Goal: Contribute content: Contribute content

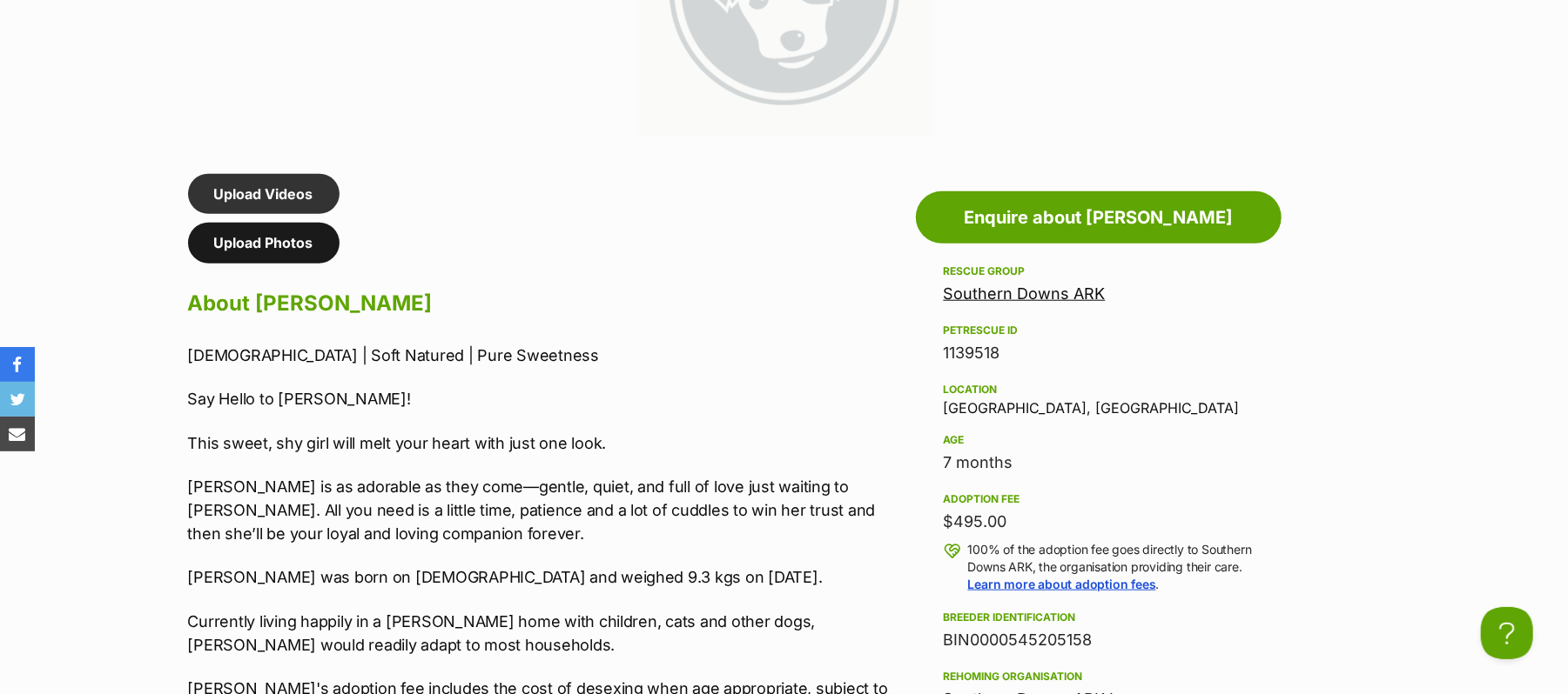
scroll to position [1132, 0]
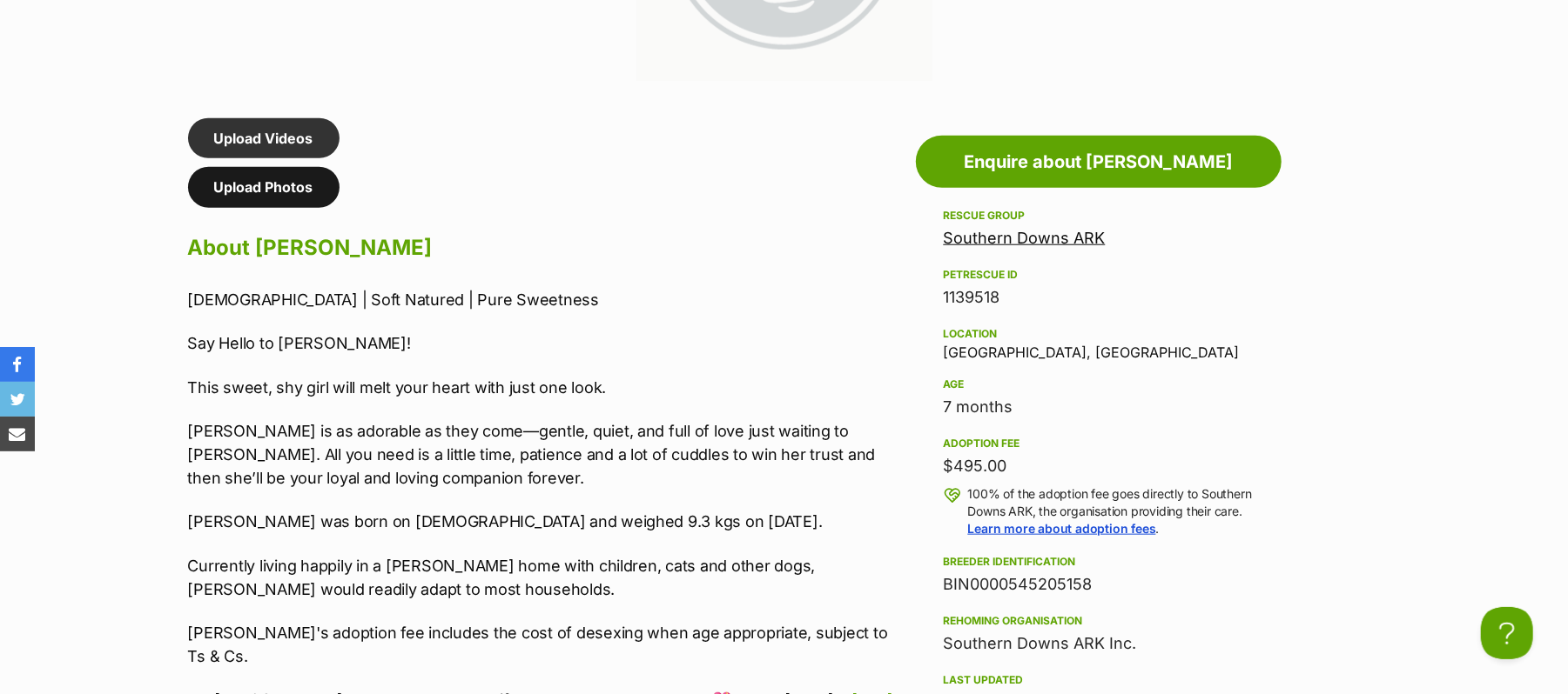
click at [297, 207] on link "Upload Photos" at bounding box center [264, 187] width 152 height 40
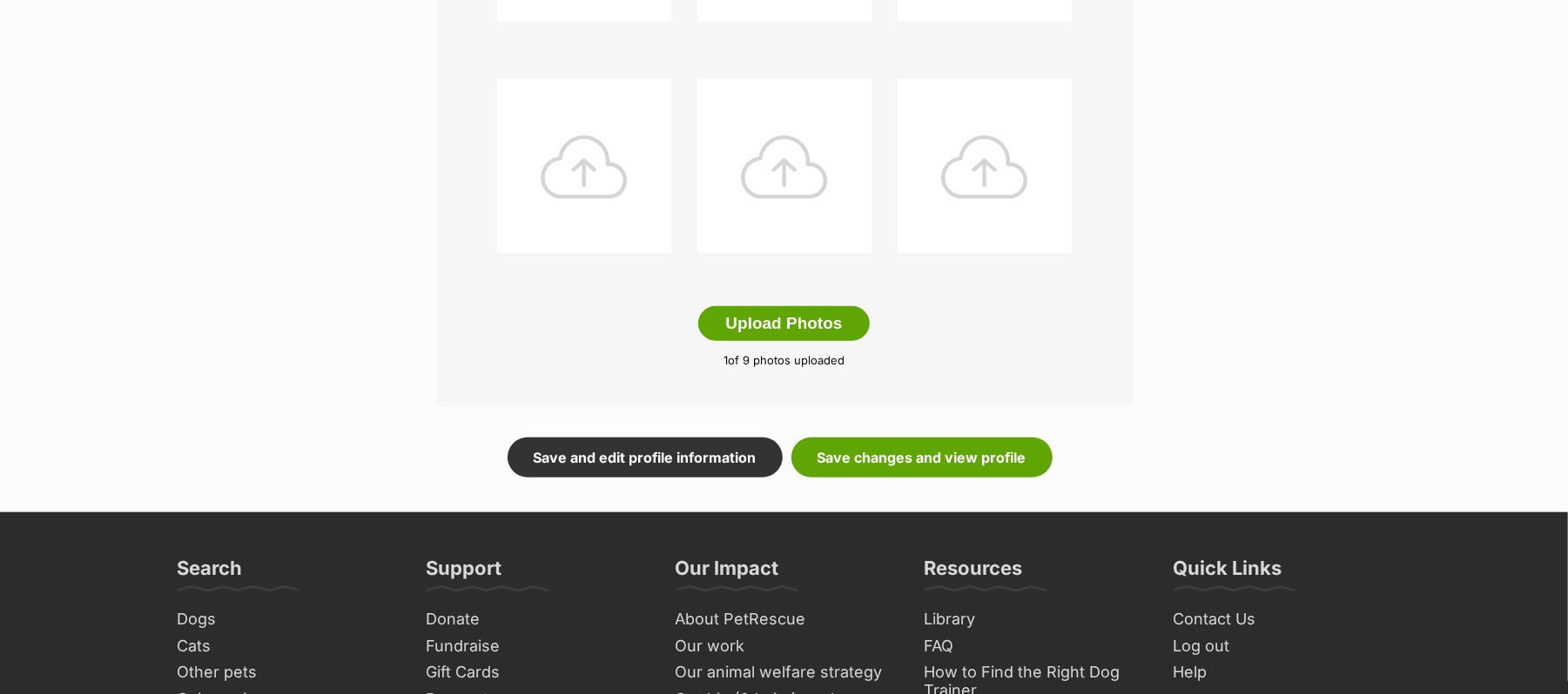
scroll to position [928, 0]
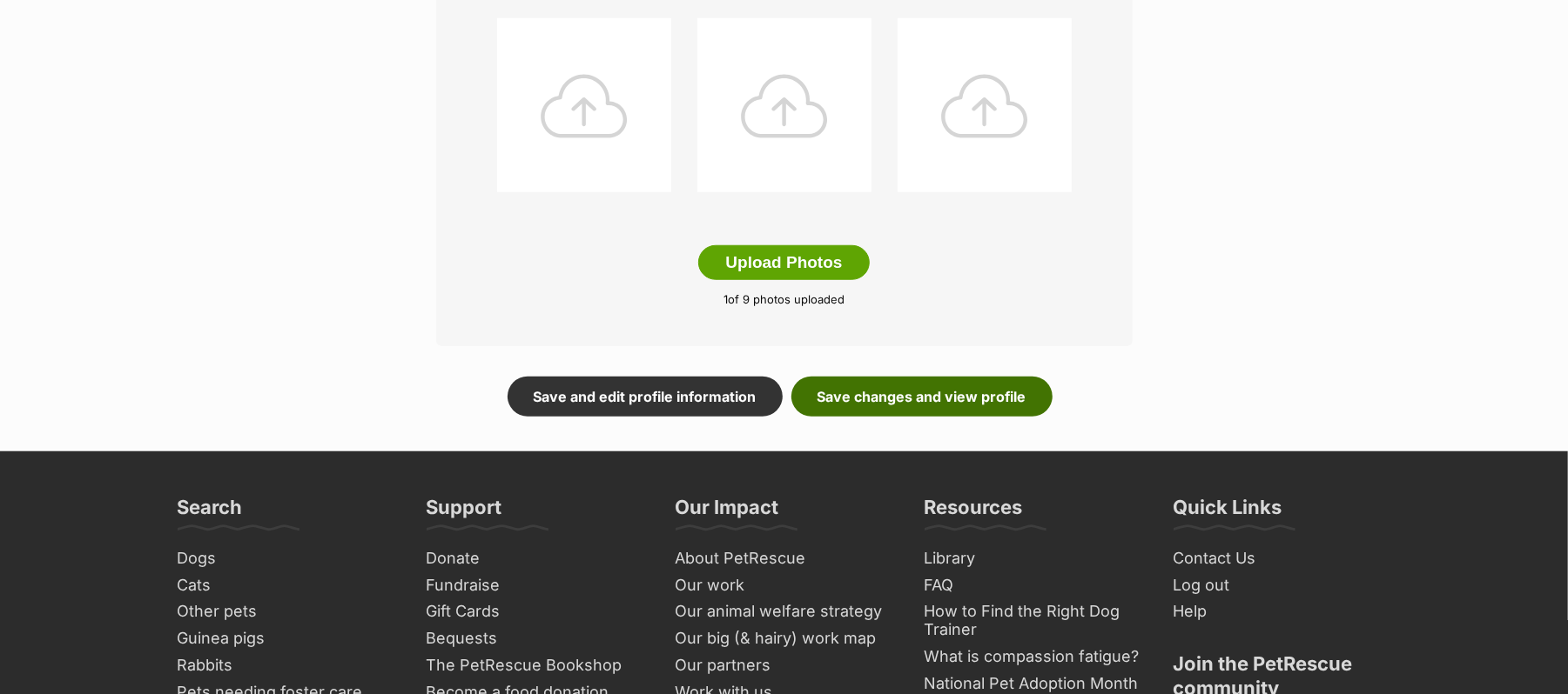
click at [948, 417] on link "Save changes and view profile" at bounding box center [922, 397] width 261 height 40
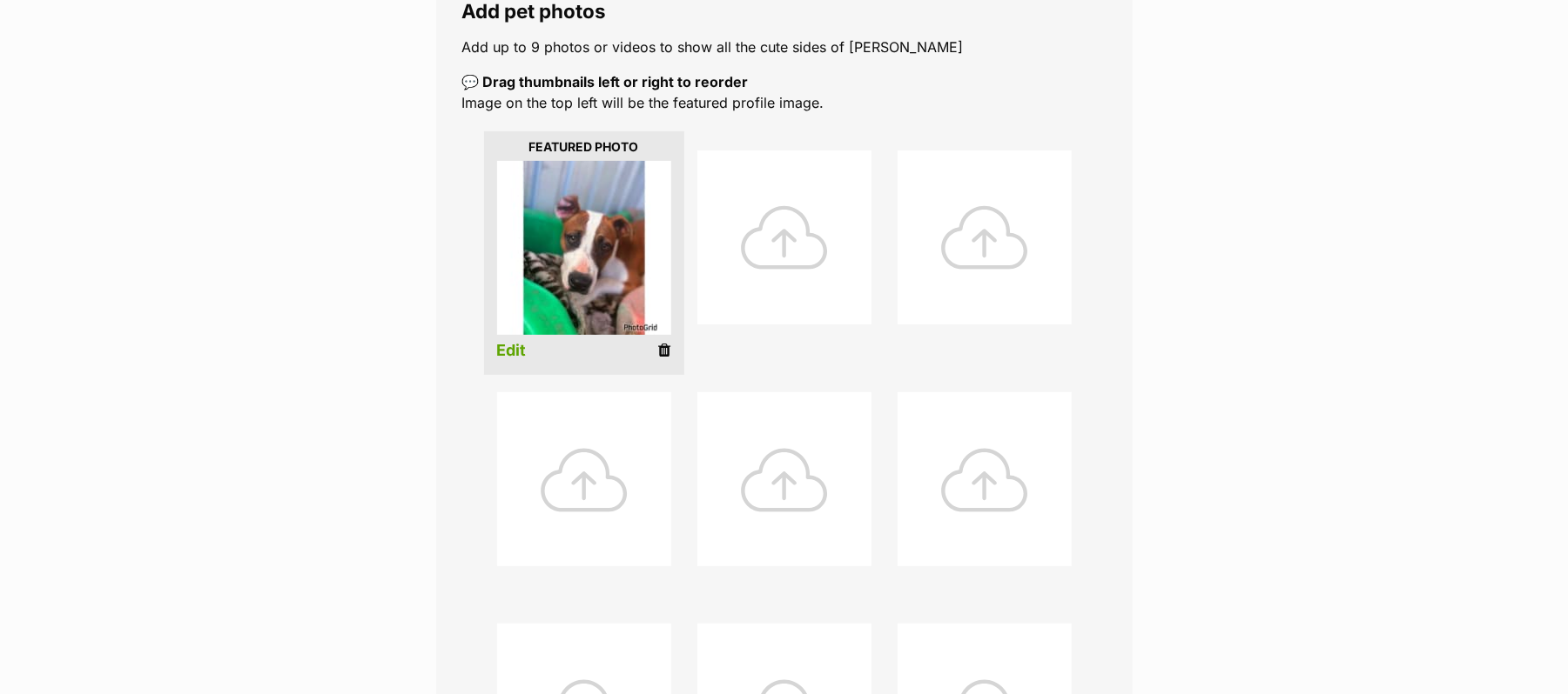
scroll to position [116, 0]
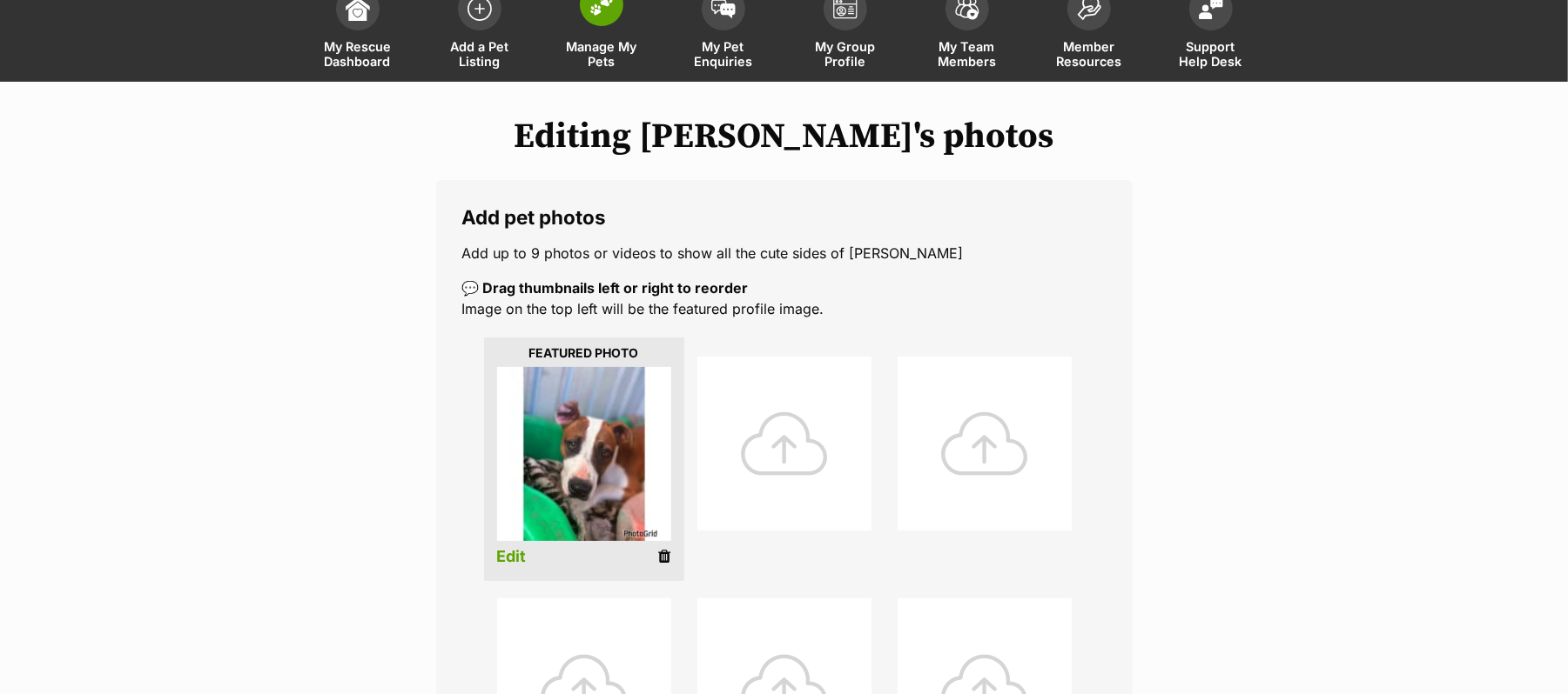
click at [602, 15] on img at bounding box center [601, 5] width 24 height 23
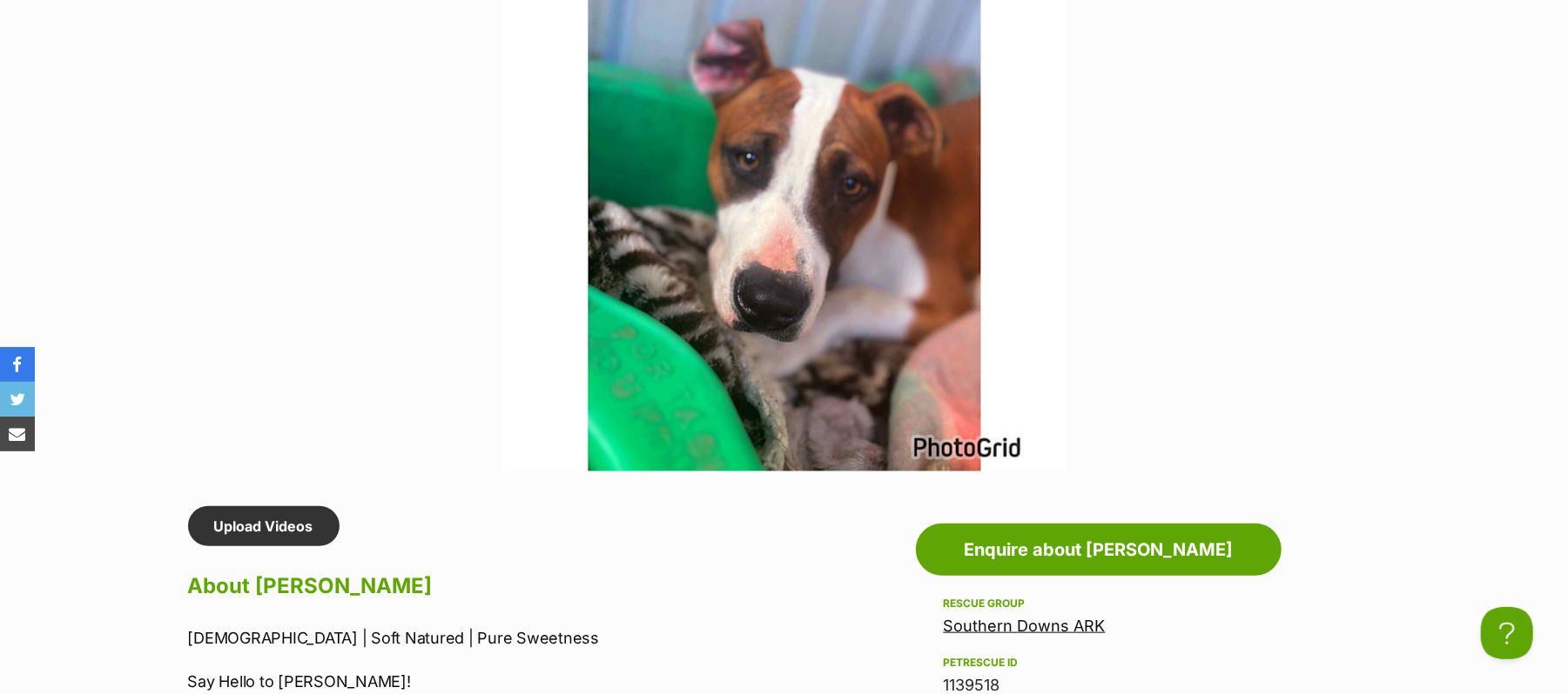
scroll to position [1044, 0]
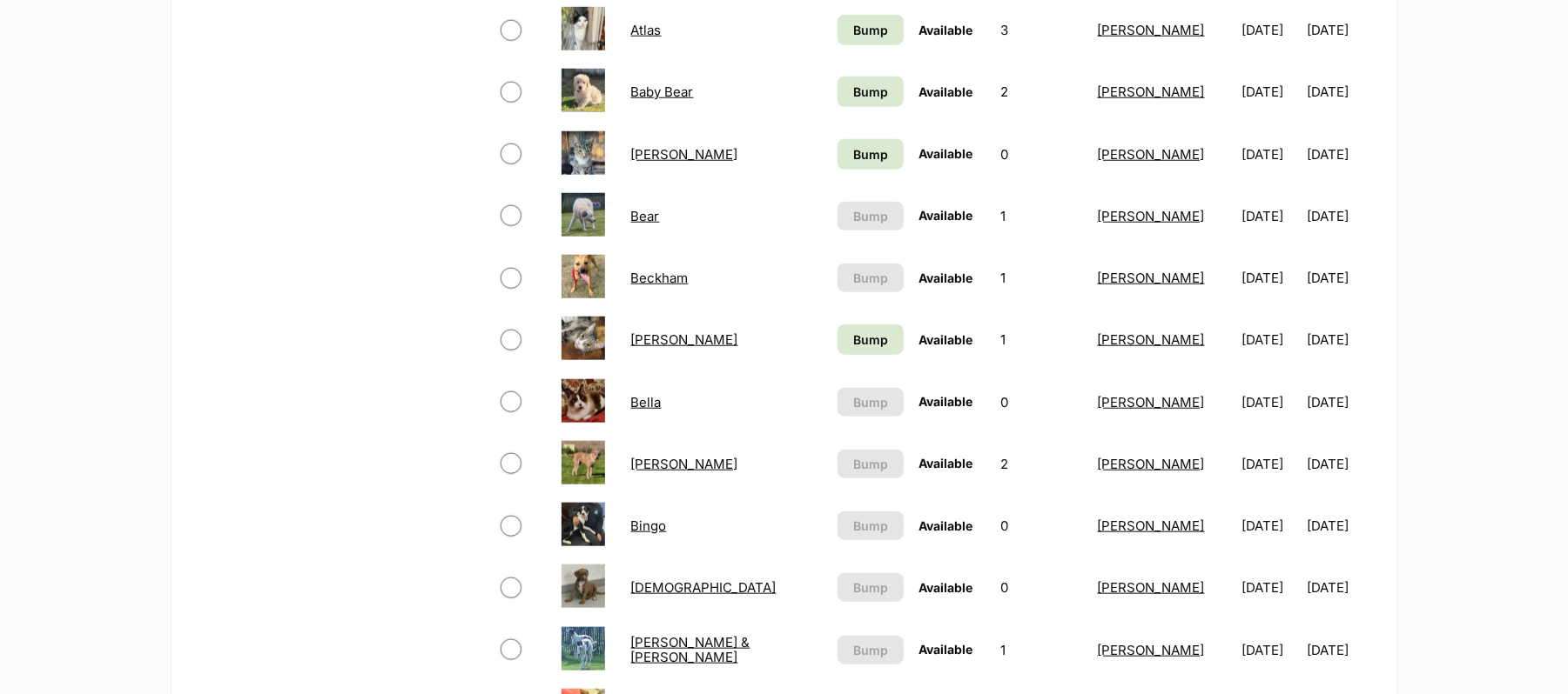
scroll to position [1160, 0]
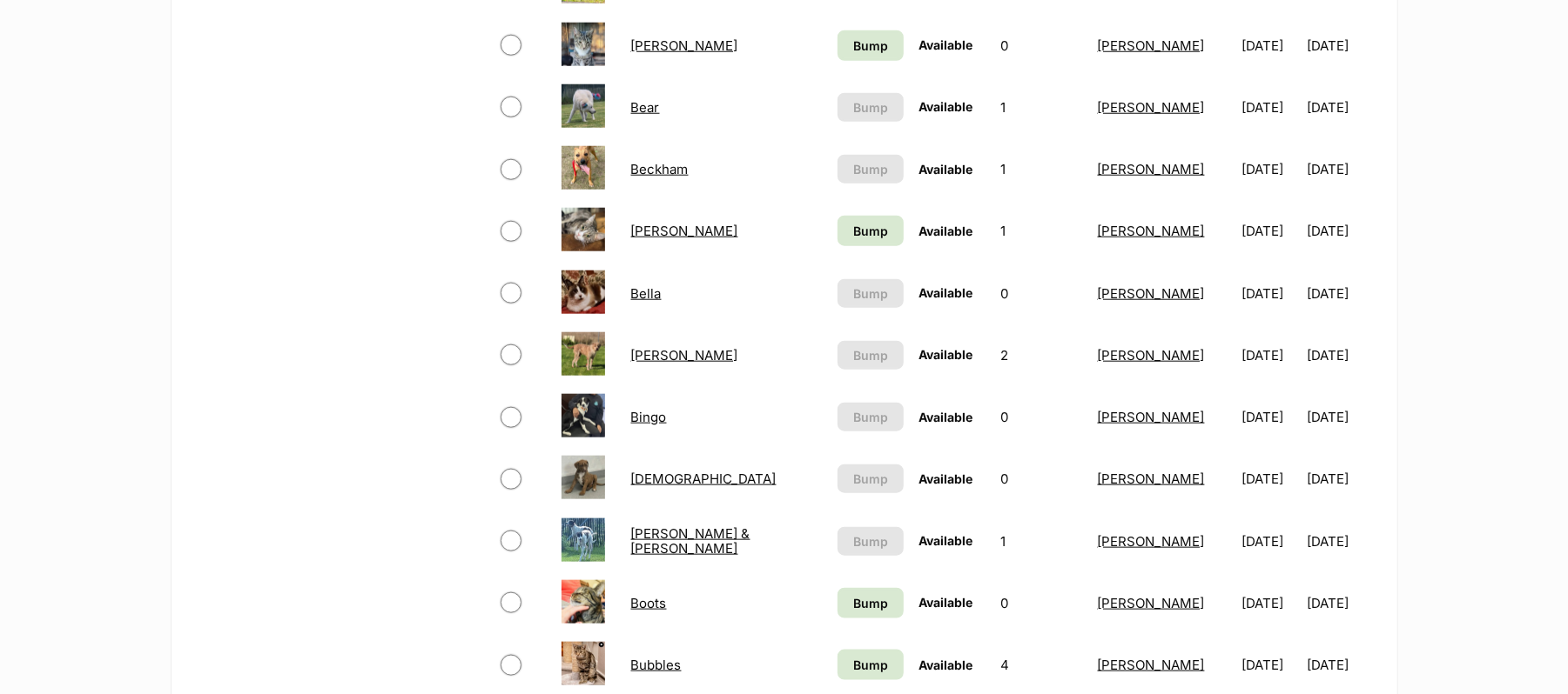
click at [645, 363] on link "[PERSON_NAME]" at bounding box center [685, 355] width 107 height 16
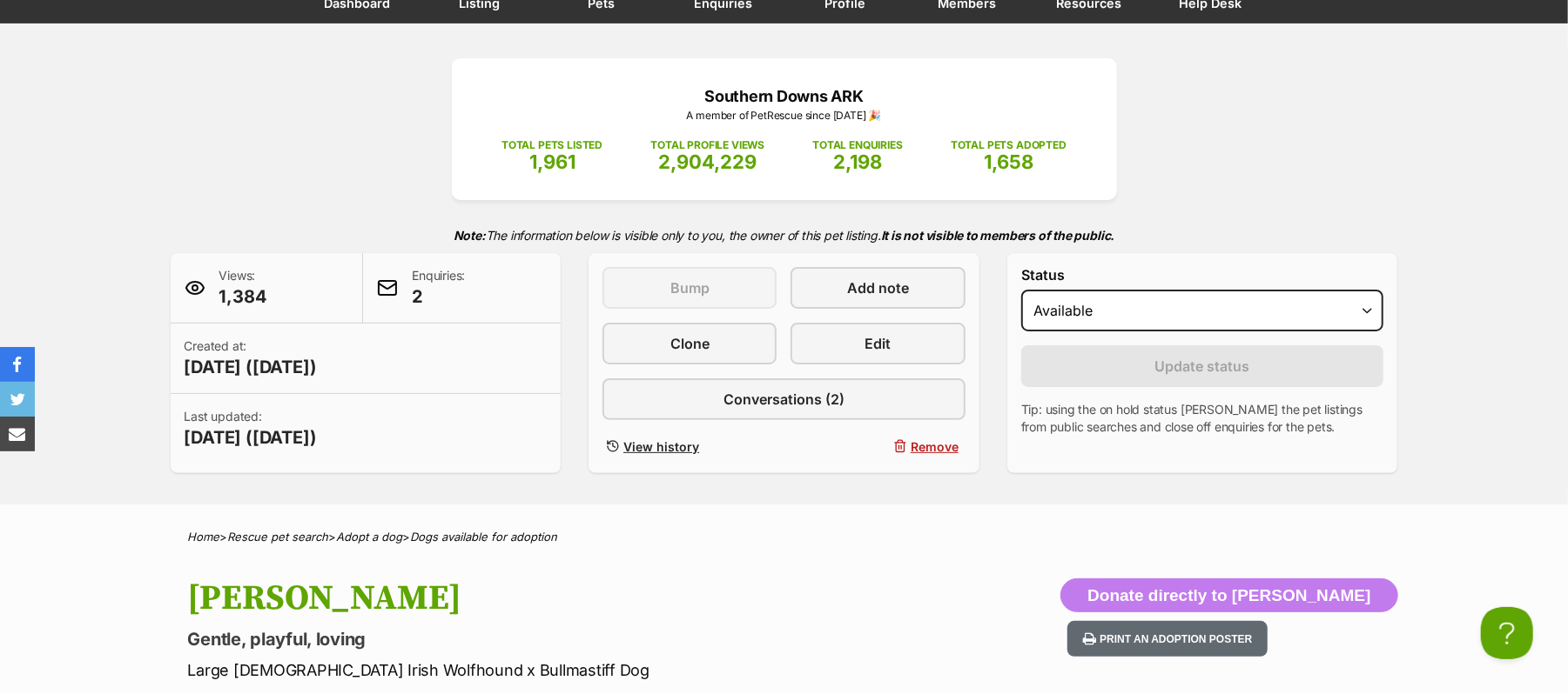
scroll to position [116, 0]
